Goal: Task Accomplishment & Management: Use online tool/utility

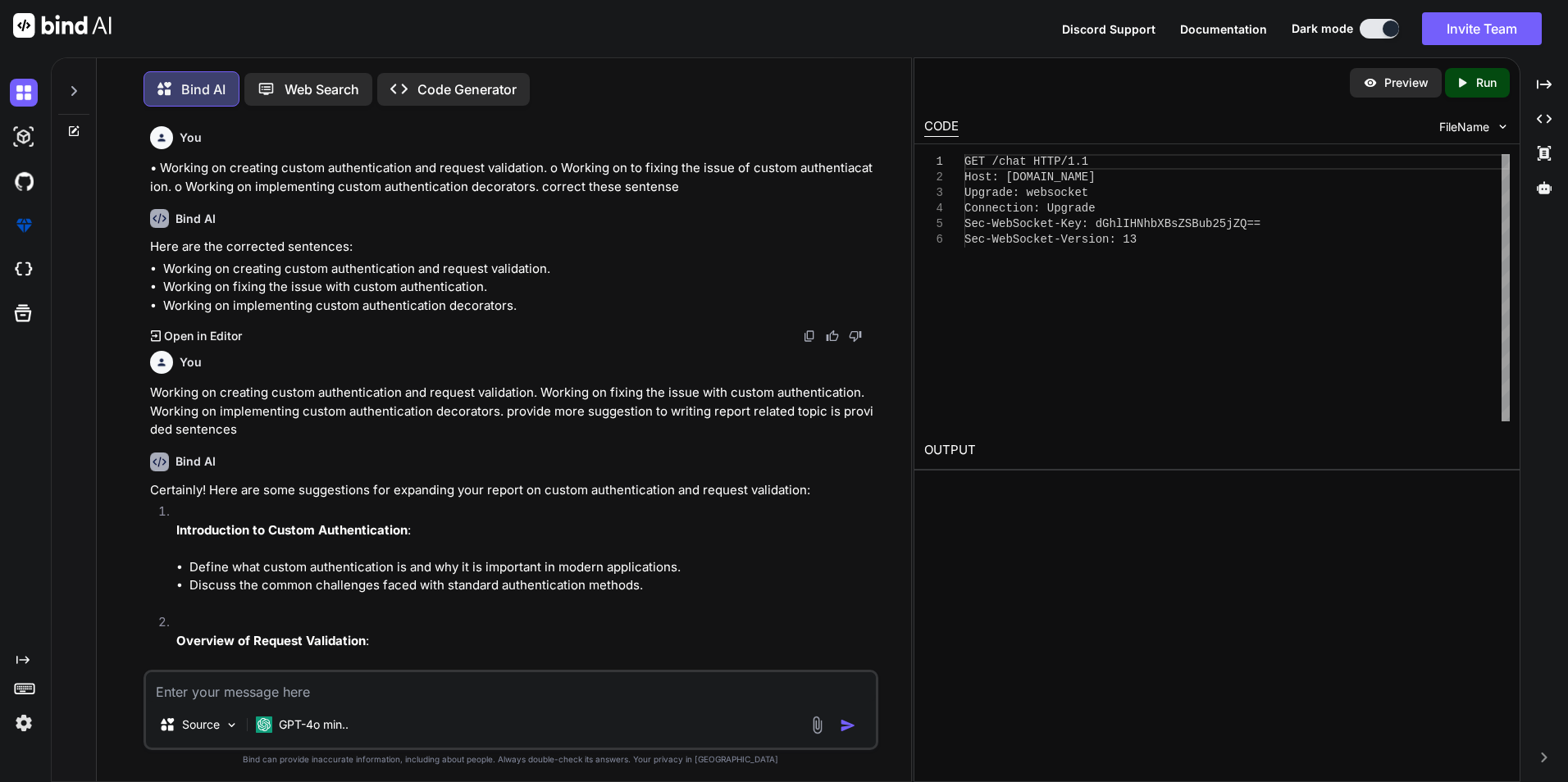
scroll to position [7207, 0]
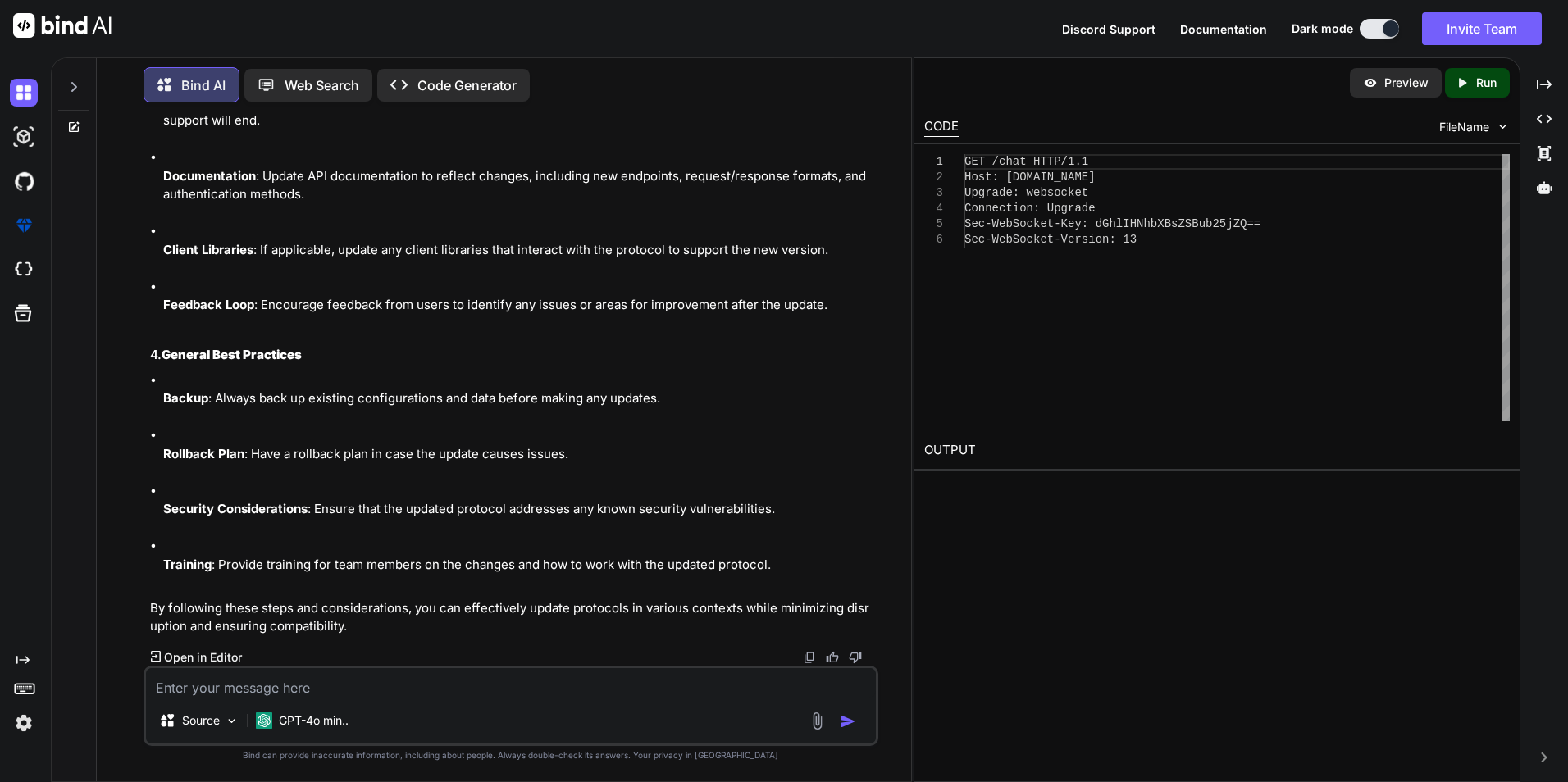
click at [257, 686] on textarea at bounding box center [511, 683] width 729 height 30
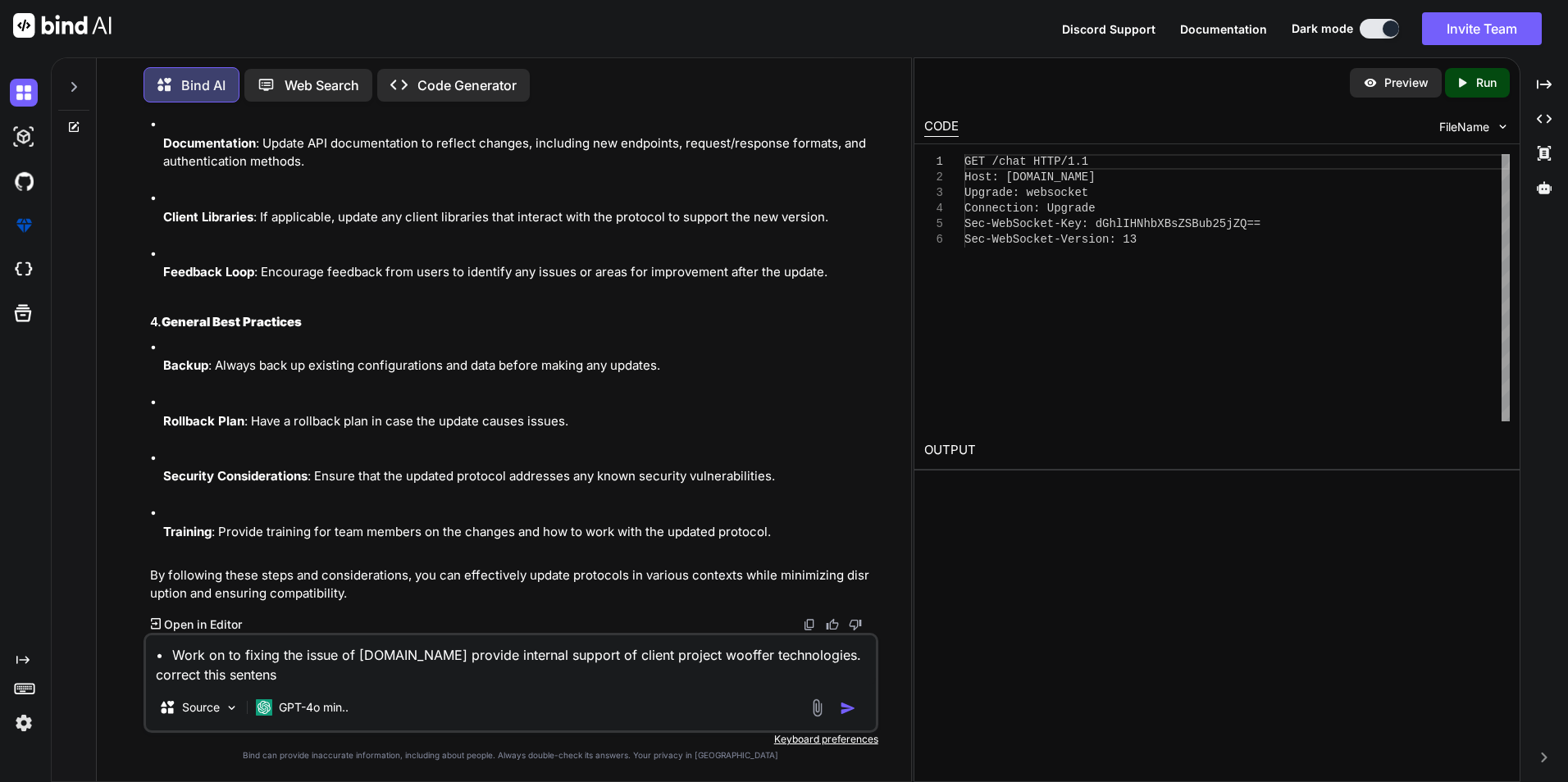
type textarea "• Work on to fixing the issue of [DOMAIN_NAME] provide internal support of clie…"
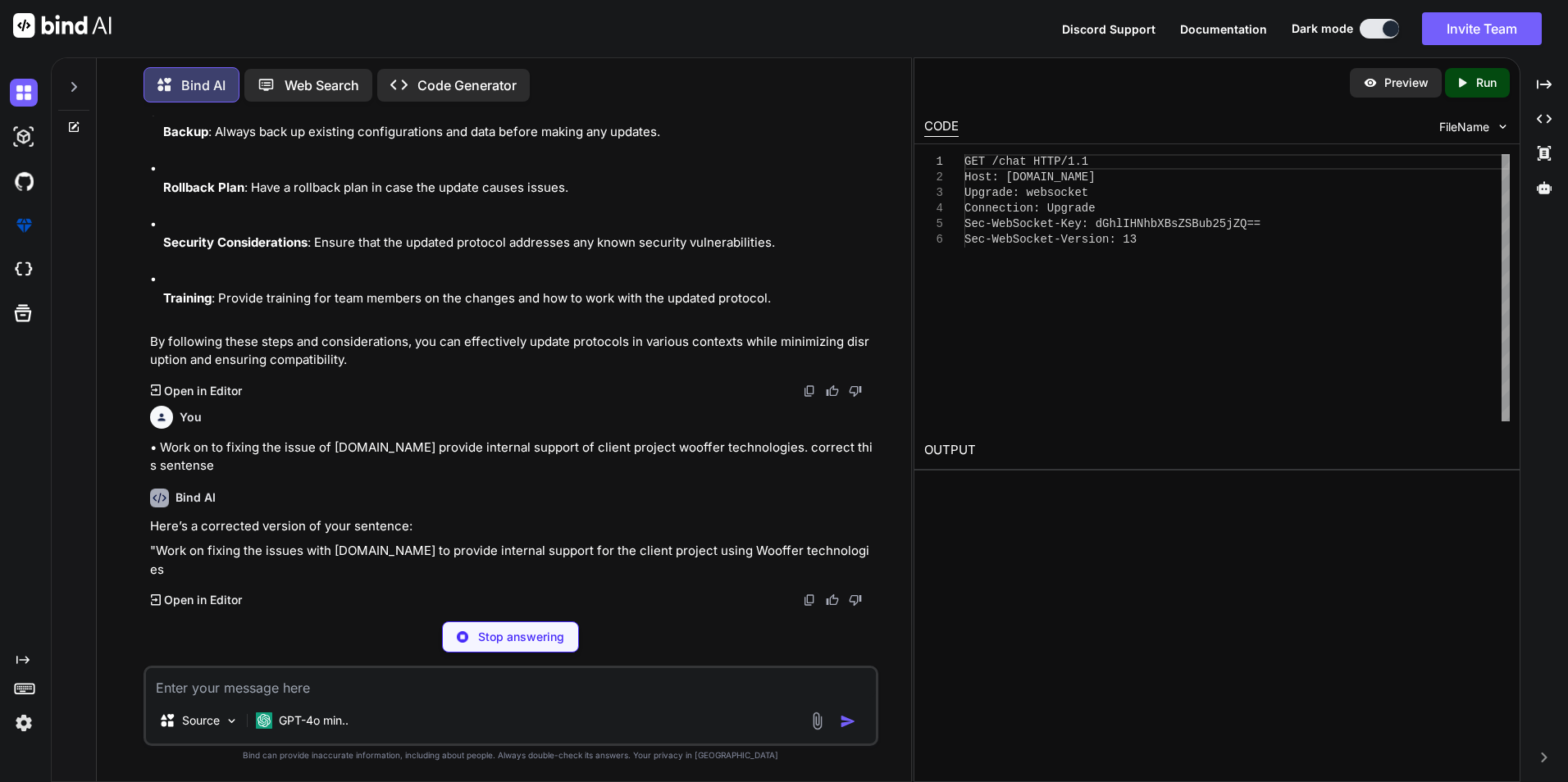
scroll to position [7398, 0]
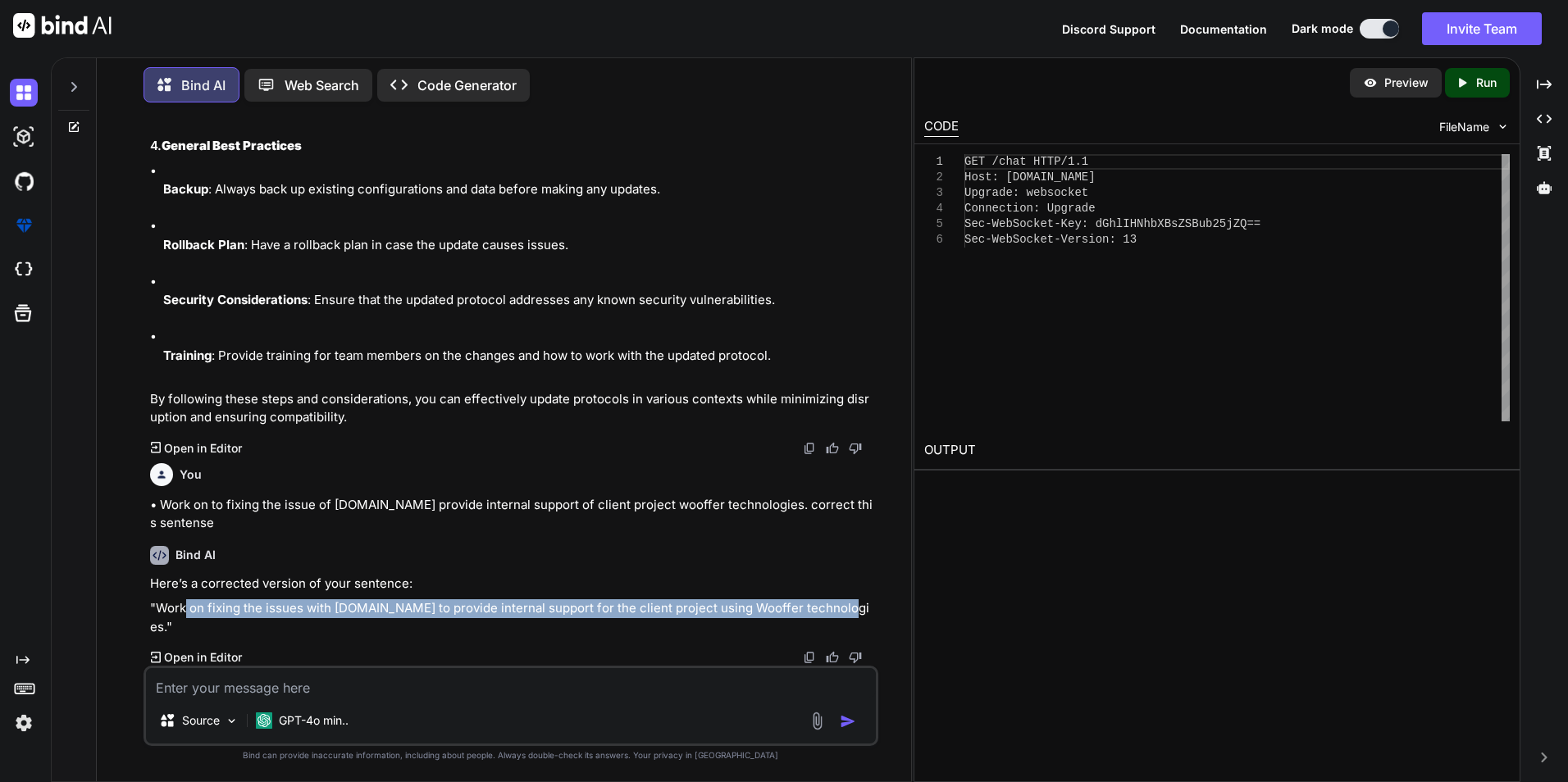
drag, startPoint x: 828, startPoint y: 629, endPoint x: 185, endPoint y: 613, distance: 643.2
click at [185, 613] on div "Here’s a corrected version of your sentence: "Work on fixing the issues with [D…" at bounding box center [512, 606] width 725 height 62
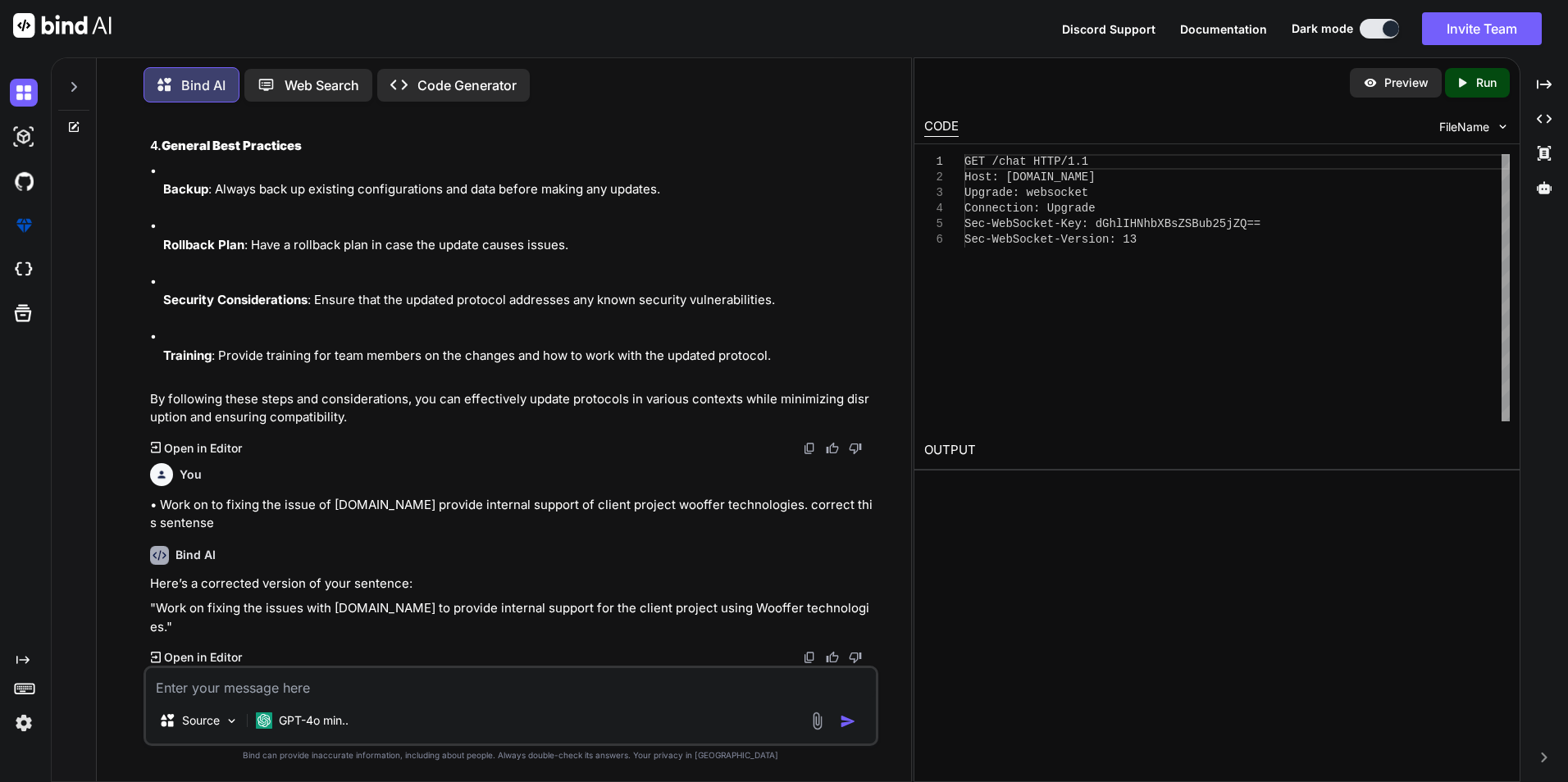
click at [728, 645] on div "Bind AI Here’s a corrected version of your sentence: "Work on fixing the issues…" at bounding box center [512, 599] width 725 height 133
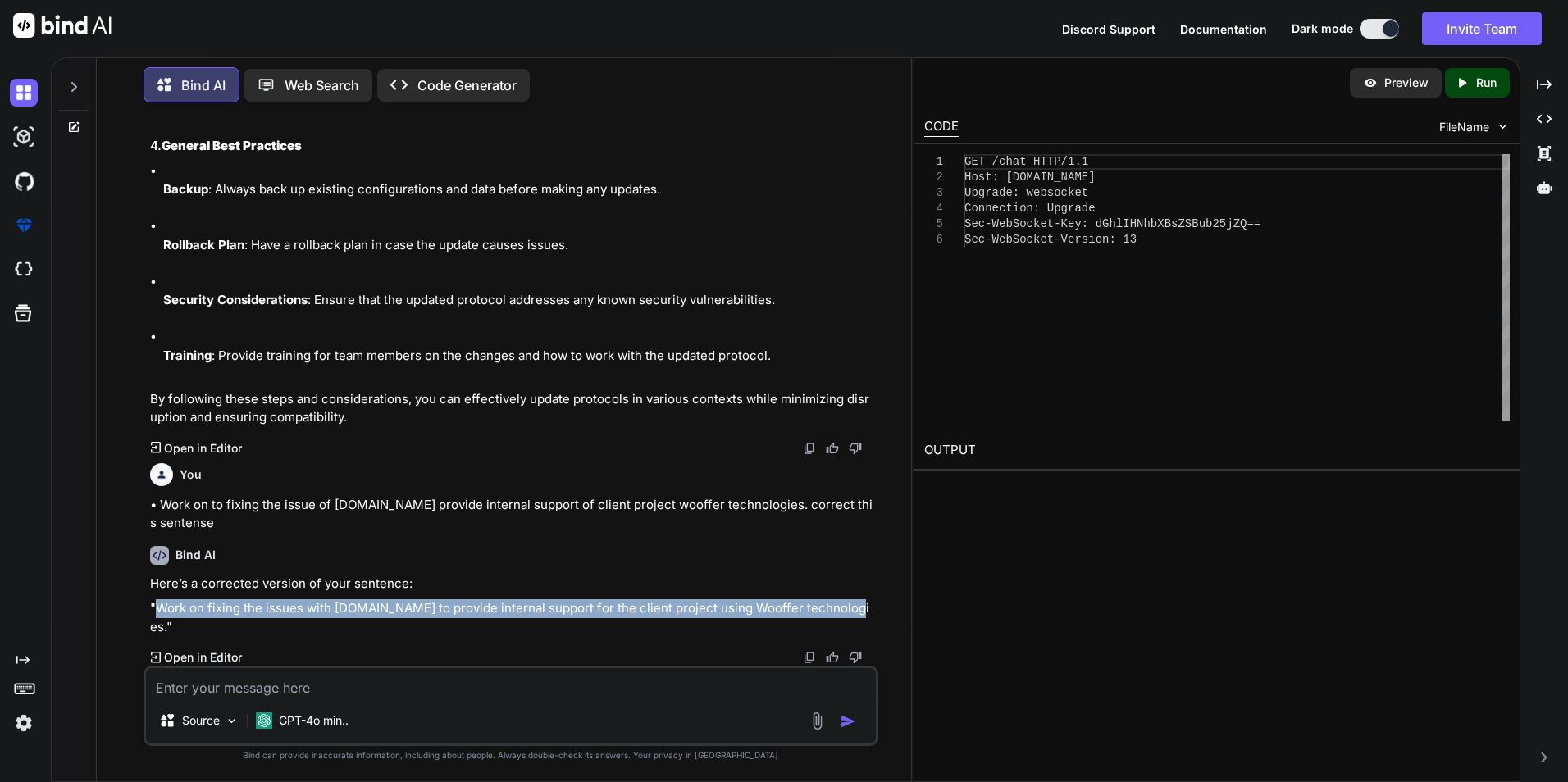
drag, startPoint x: 830, startPoint y: 626, endPoint x: 157, endPoint y: 615, distance: 673.1
click at [157, 615] on div "Here’s a corrected version of your sentence: "Work on fixing the issues with [D…" at bounding box center [512, 606] width 725 height 62
copy p "Work on fixing the issues with [DOMAIN_NAME] to provide internal support for th…"
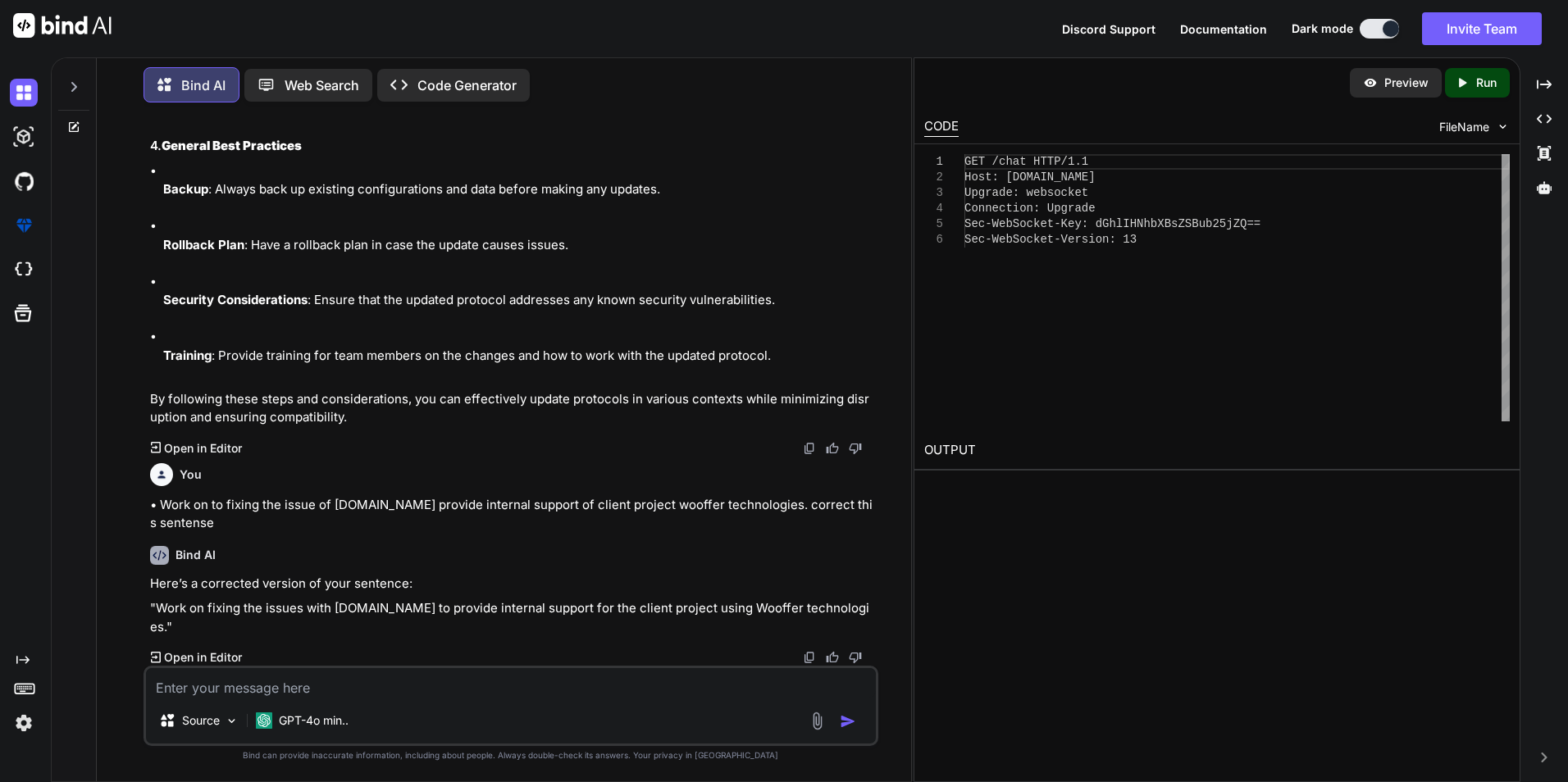
click at [254, 690] on textarea at bounding box center [511, 683] width 729 height 30
paste textarea "Work on fixing the issues with [DOMAIN_NAME] to provide internal support for th…"
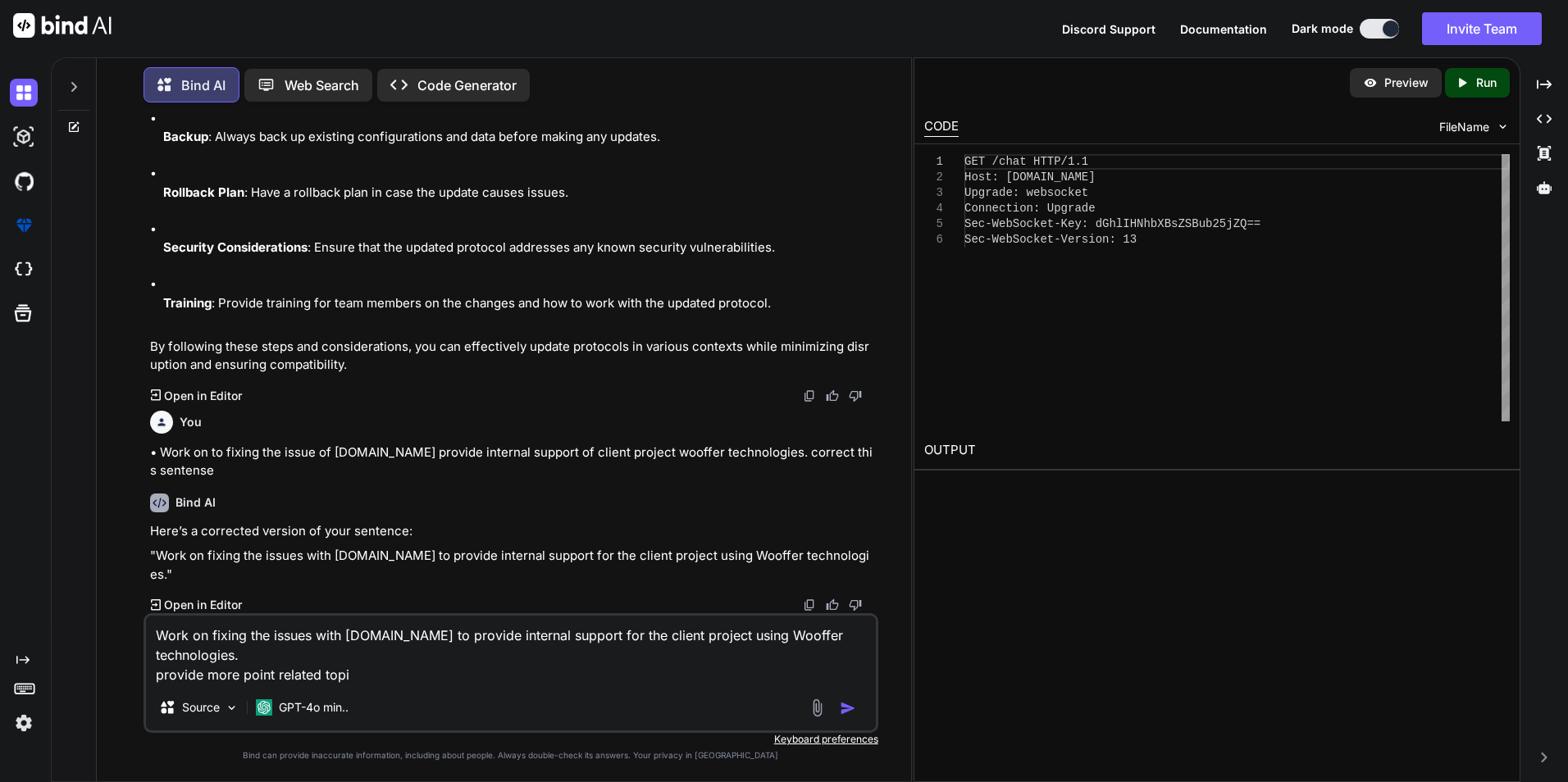
type textarea "Work on fixing the issues with [DOMAIN_NAME] to provide internal support for th…"
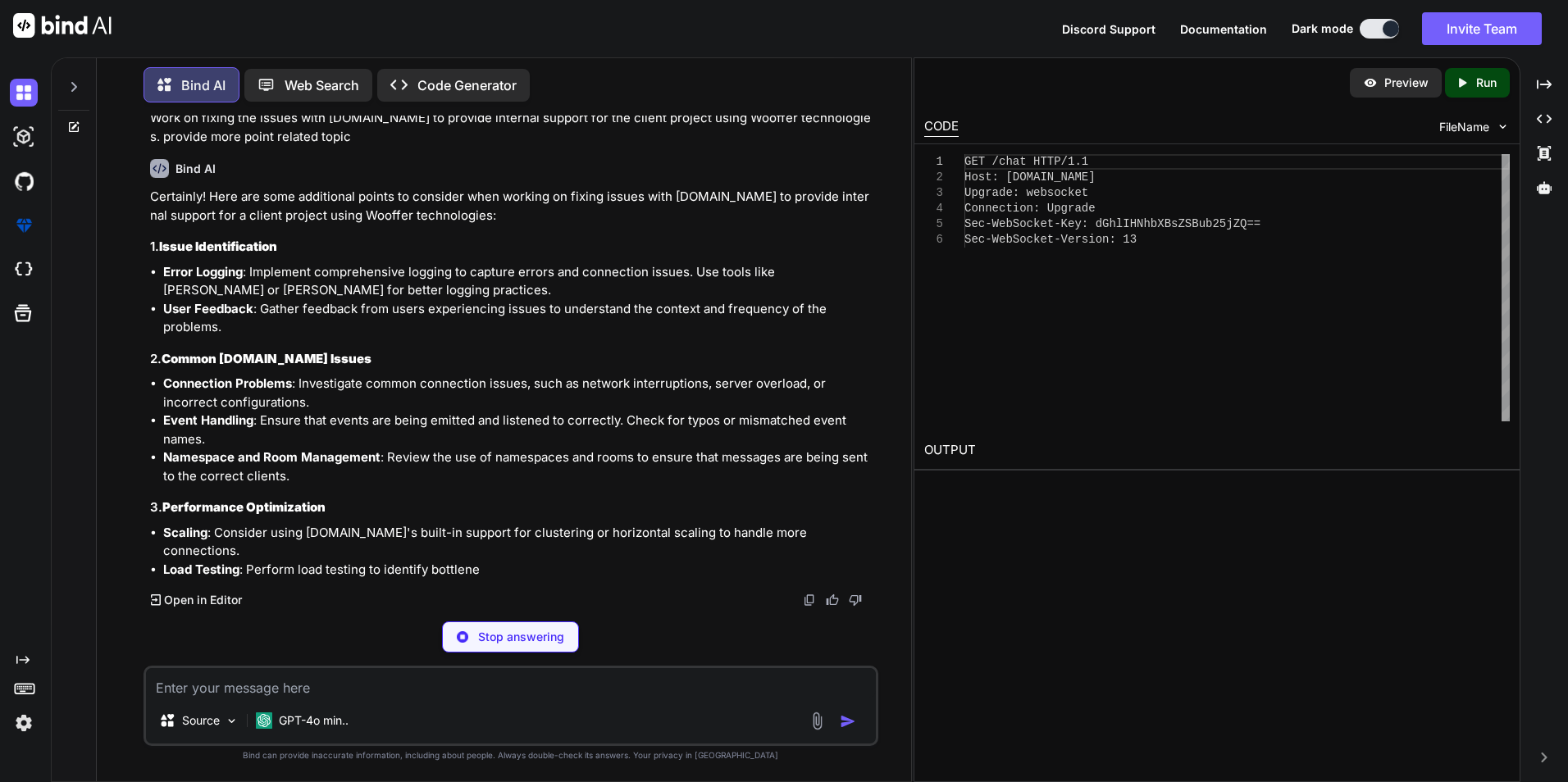
scroll to position [7976, 0]
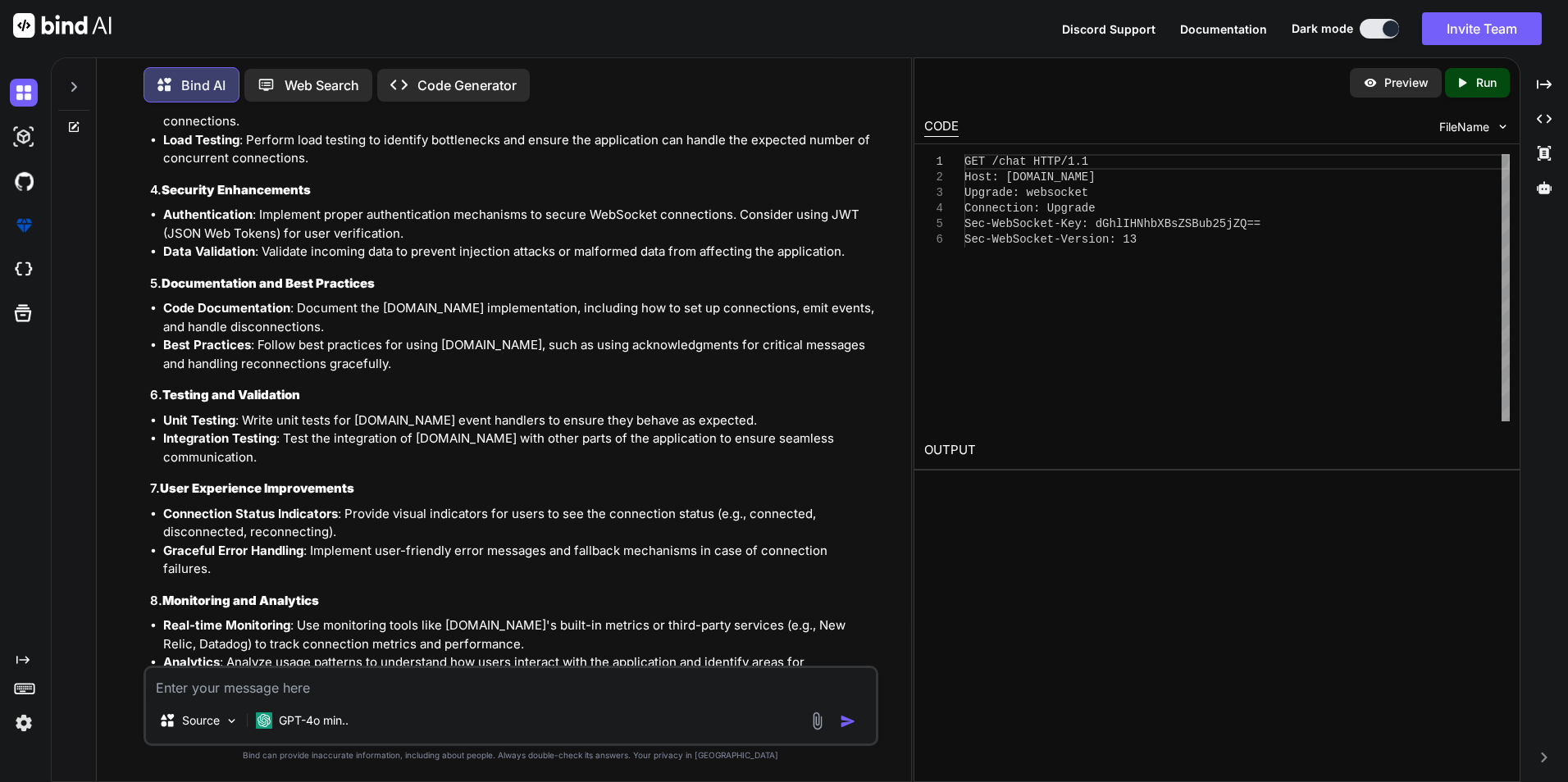
drag, startPoint x: 298, startPoint y: 400, endPoint x: 301, endPoint y: 455, distance: 55.1
click at [301, 56] on ul "Connection Problems : Investigate common connection issues, such as network int…" at bounding box center [512, 1] width 725 height 111
copy ul "Investigate common connection issues, such as network interruptions, server ove…"
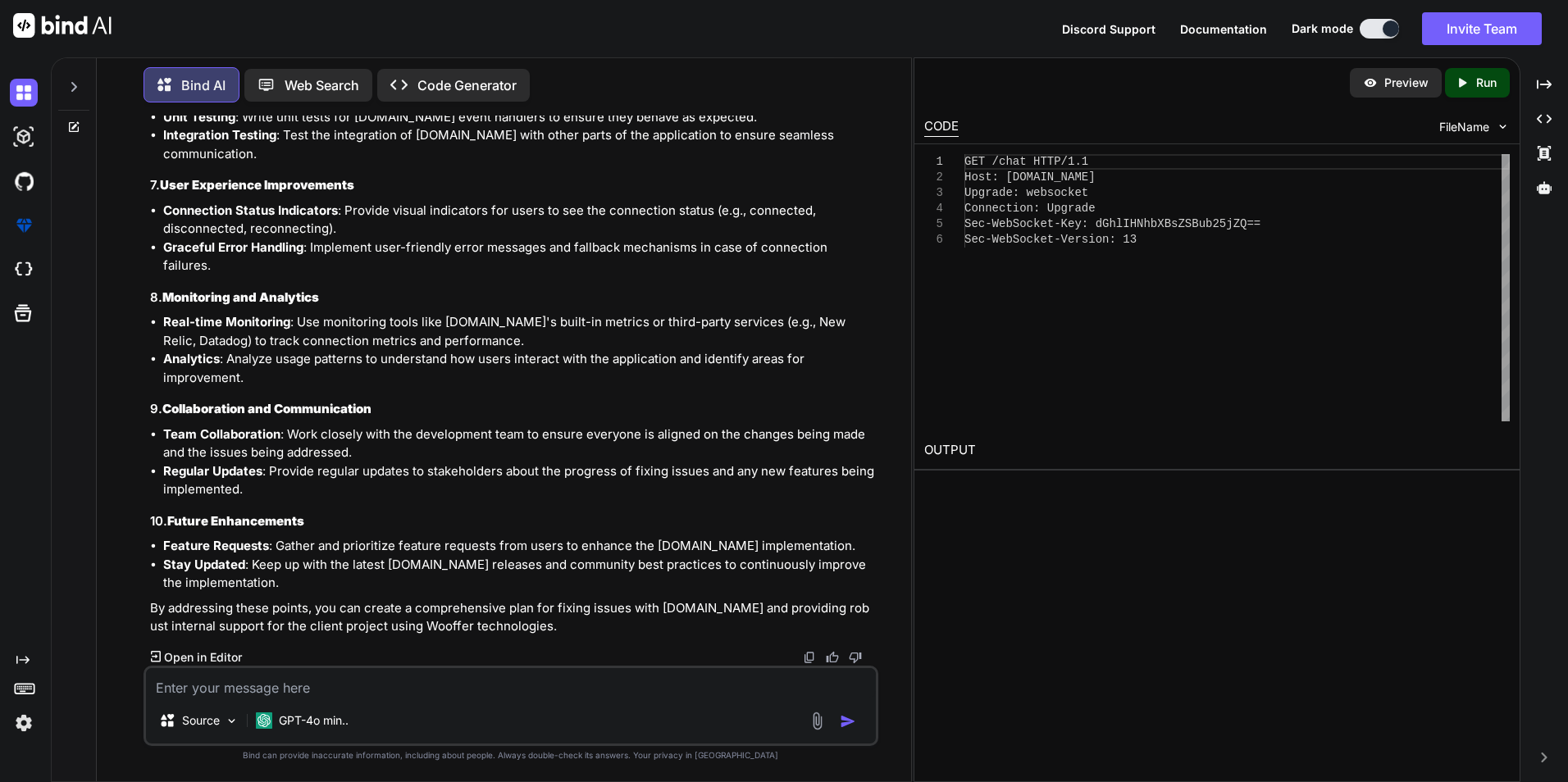
scroll to position [8304, 0]
click at [233, 683] on textarea at bounding box center [511, 683] width 729 height 30
click at [254, 680] on textarea at bounding box center [511, 683] width 729 height 30
paste textarea "Working on Investigate common connection issues, such as network interruptions,…"
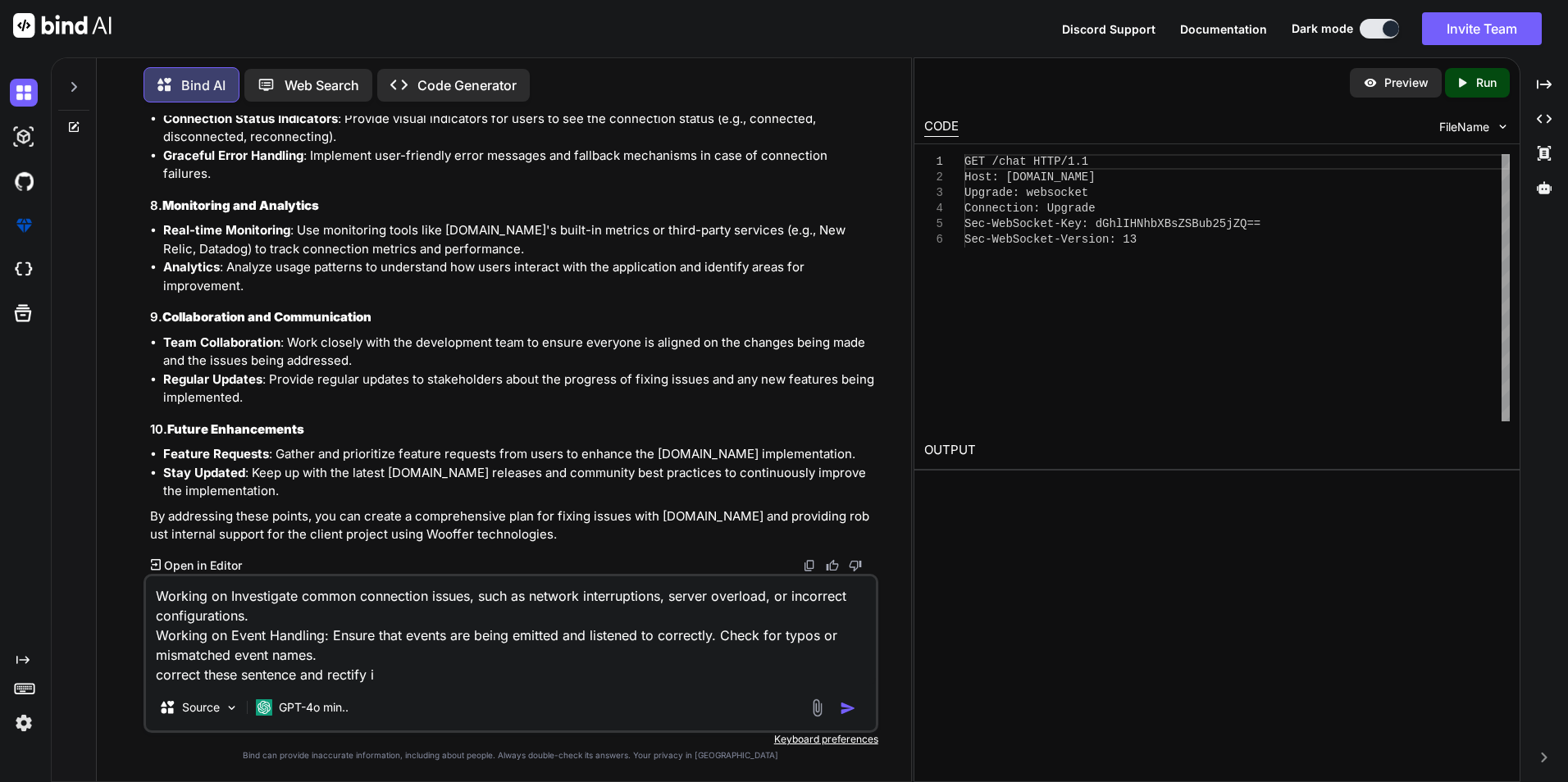
type textarea "Working on Investigate common connection issues, such as network interruptions,…"
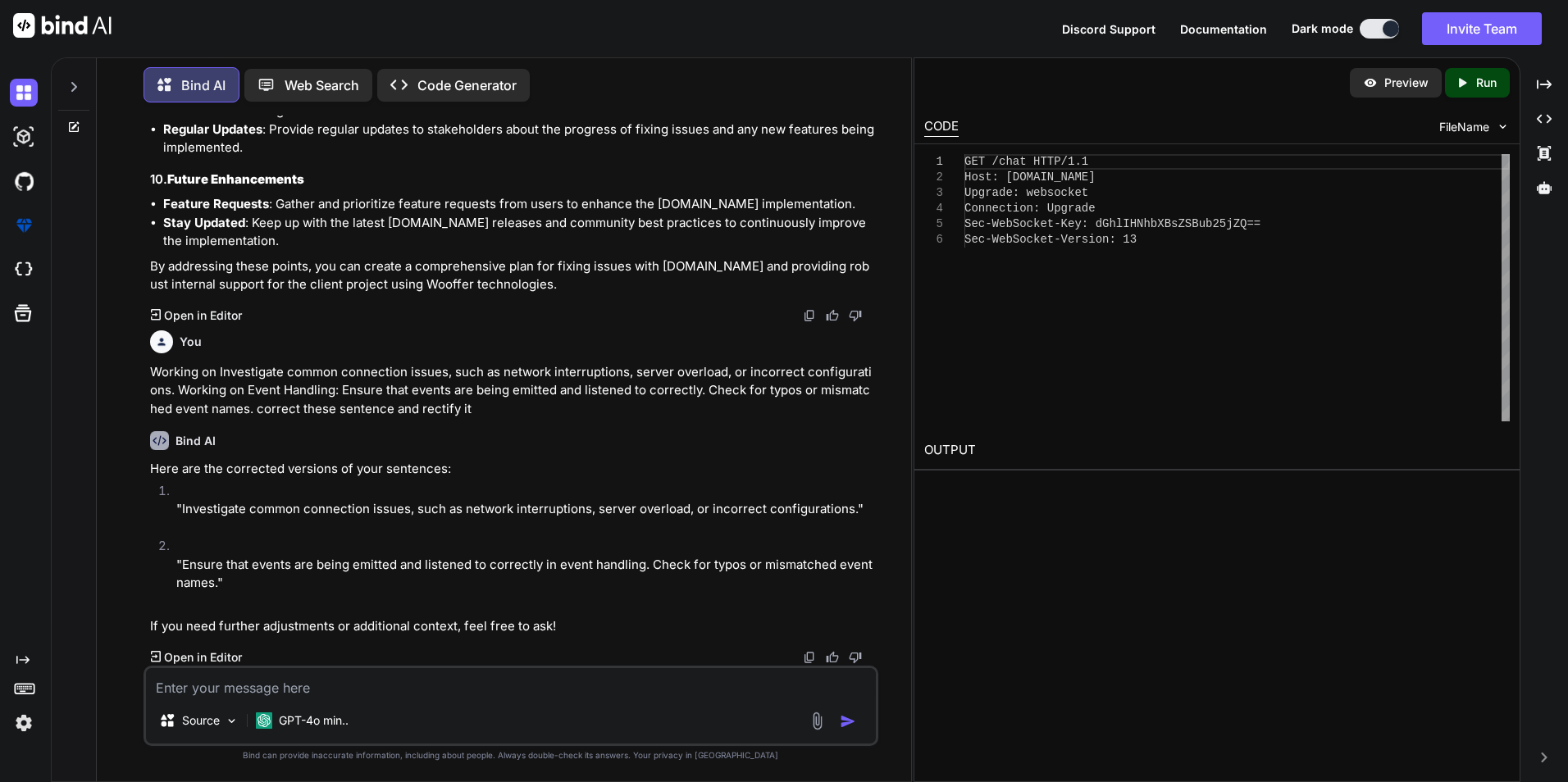
scroll to position [9031, 0]
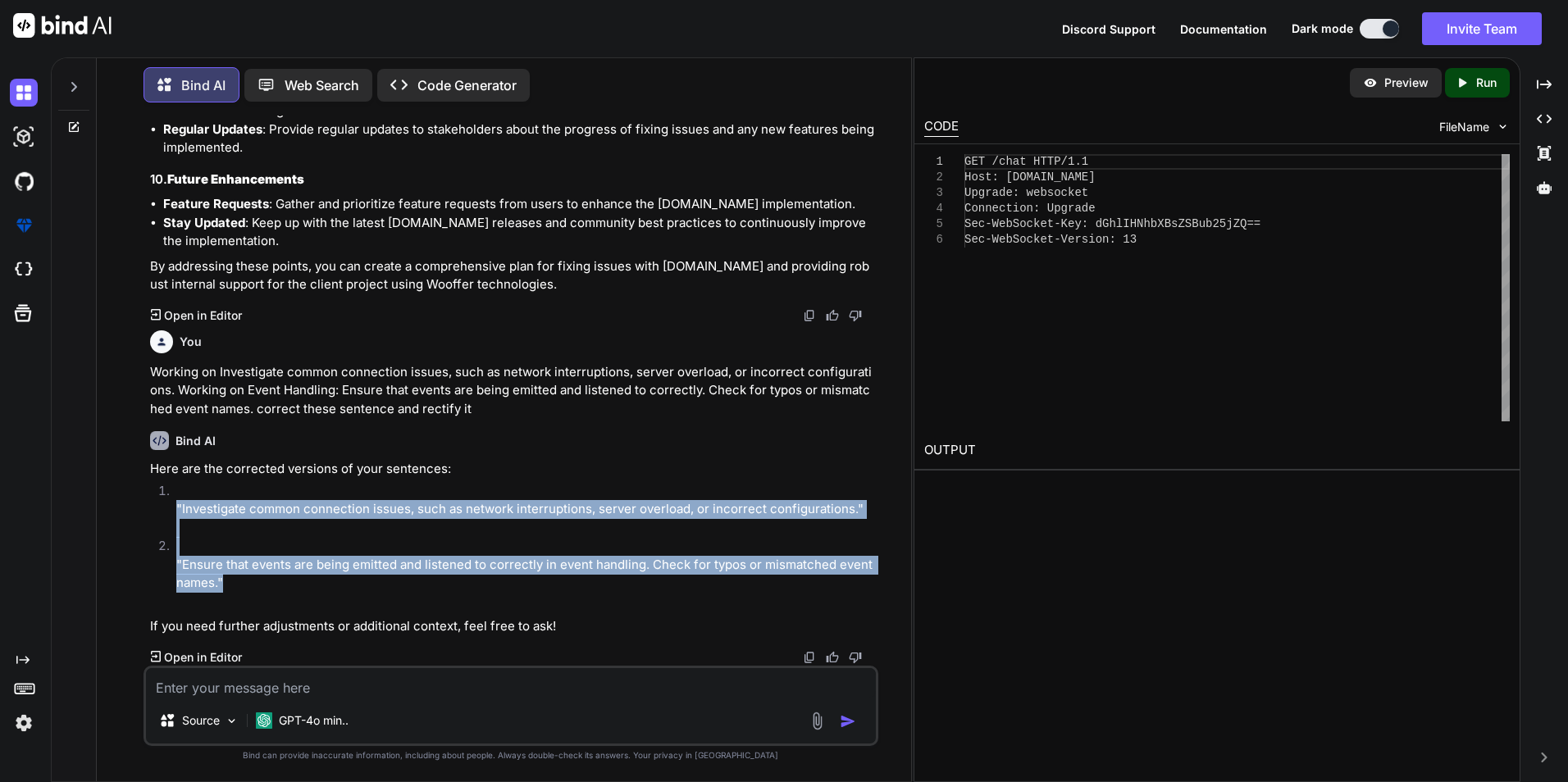
drag, startPoint x: 225, startPoint y: 586, endPoint x: 176, endPoint y: 506, distance: 93.8
click at [176, 506] on ol ""Investigate common connection issues, such as network interruptions, server ov…" at bounding box center [512, 547] width 725 height 129
copy ol ""Investigate common connection issues, such as network interruptions, server ov…"
